Goal: Transaction & Acquisition: Purchase product/service

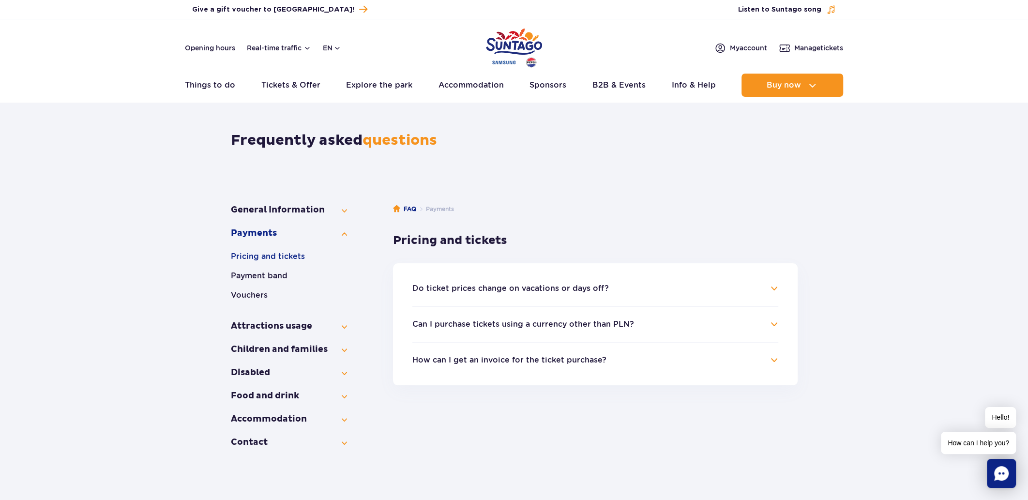
click at [773, 286] on h4 "Do ticket prices change on vacations or days off?" at bounding box center [595, 289] width 366 height 12
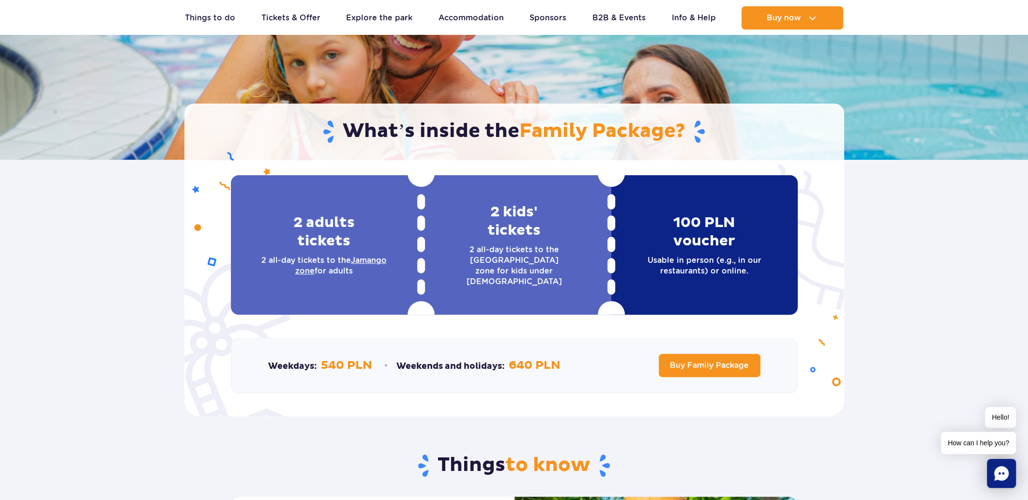
scroll to position [145, 0]
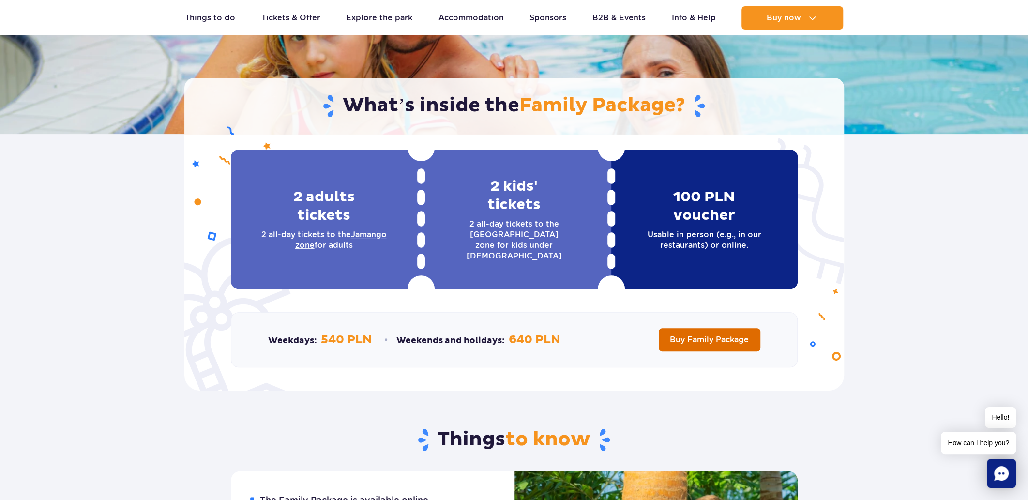
click at [720, 338] on span "Buy Family Package" at bounding box center [709, 339] width 79 height 9
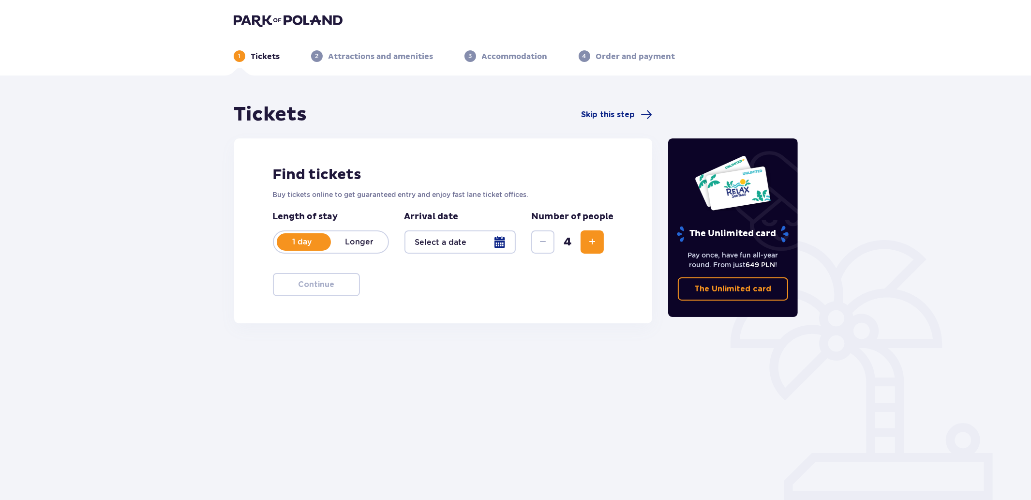
click at [600, 241] on button "Increase" at bounding box center [592, 241] width 23 height 23
click at [433, 239] on div at bounding box center [461, 241] width 112 height 23
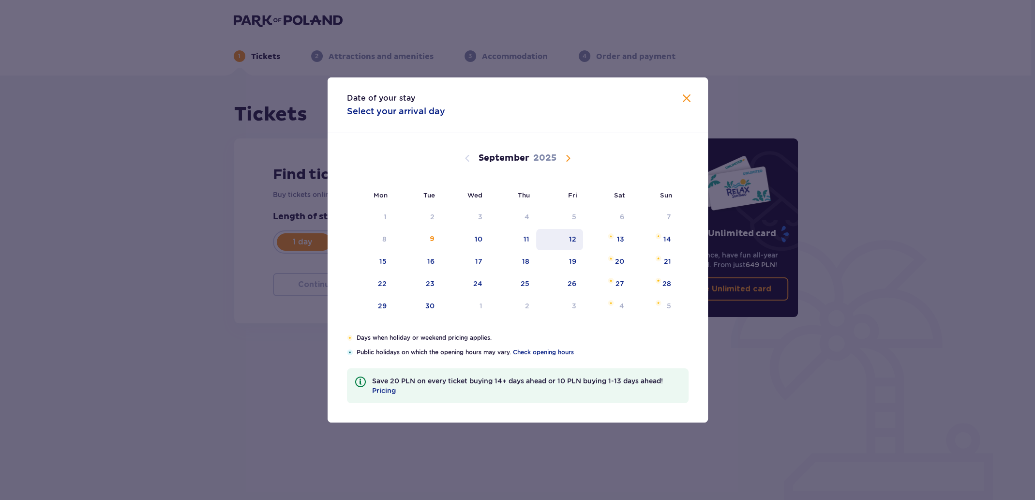
click at [573, 239] on div "12" at bounding box center [572, 239] width 7 height 10
type input "[DATE]"
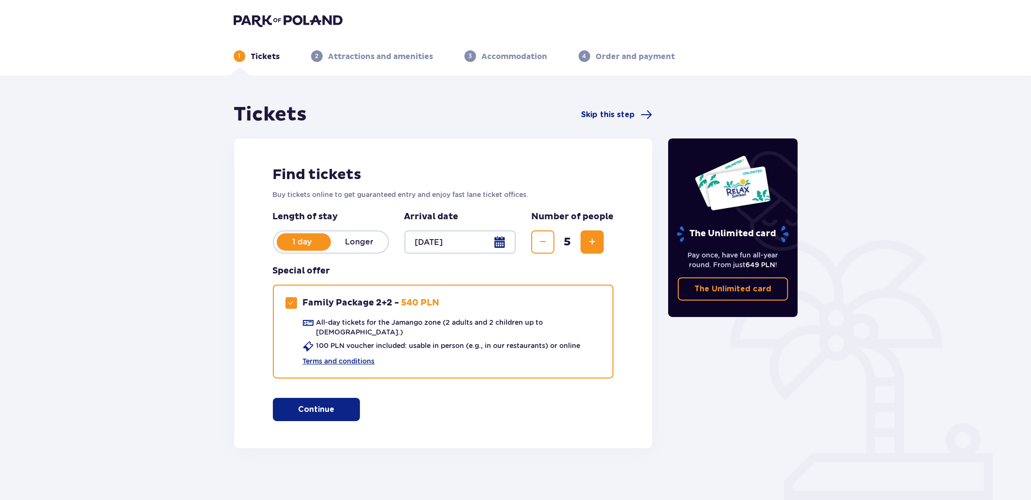
click at [364, 241] on p "Longer" at bounding box center [359, 242] width 57 height 11
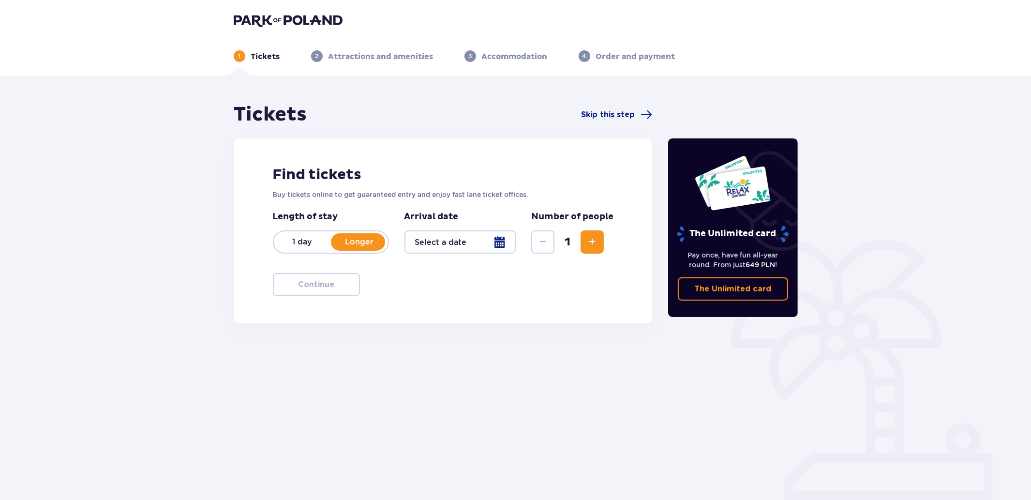
click at [450, 241] on div at bounding box center [461, 241] width 112 height 23
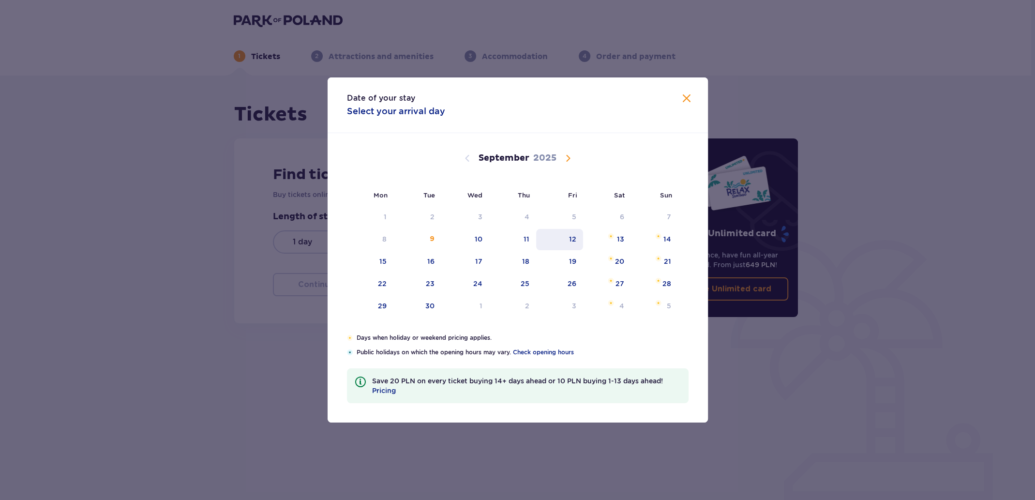
click at [573, 237] on div "12" at bounding box center [572, 239] width 7 height 10
click at [668, 239] on div "14" at bounding box center [667, 239] width 8 height 10
type input "12.09.25 - 14.09.25"
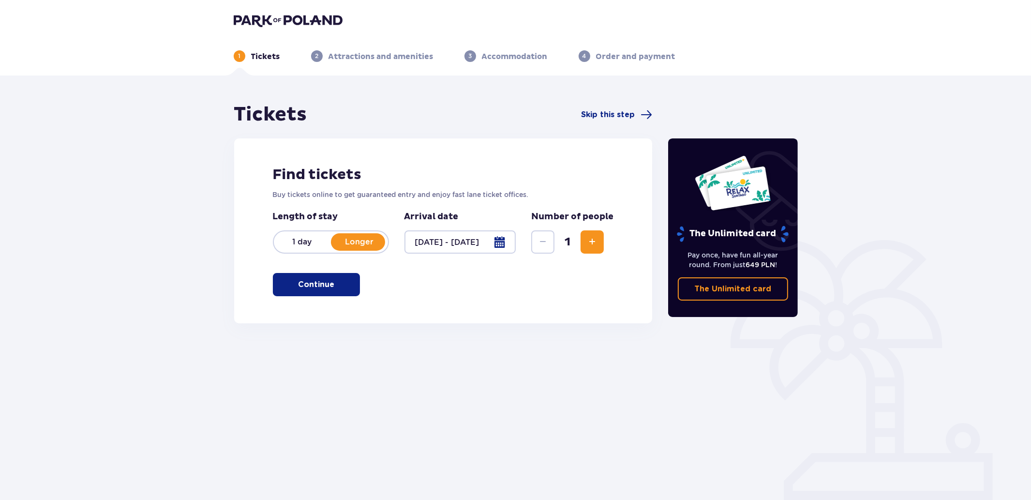
click at [596, 241] on span "Increase" at bounding box center [592, 242] width 12 height 12
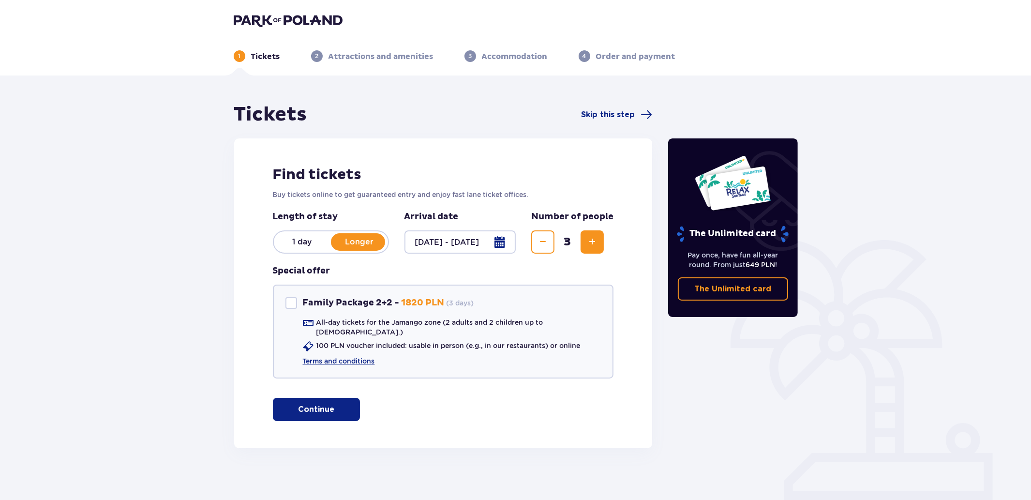
click at [596, 241] on span "Increase" at bounding box center [592, 242] width 12 height 12
click at [544, 241] on span "Decrease" at bounding box center [543, 242] width 12 height 12
click at [346, 356] on link "Terms and conditions" at bounding box center [339, 361] width 72 height 10
